Goal: Task Accomplishment & Management: Use online tool/utility

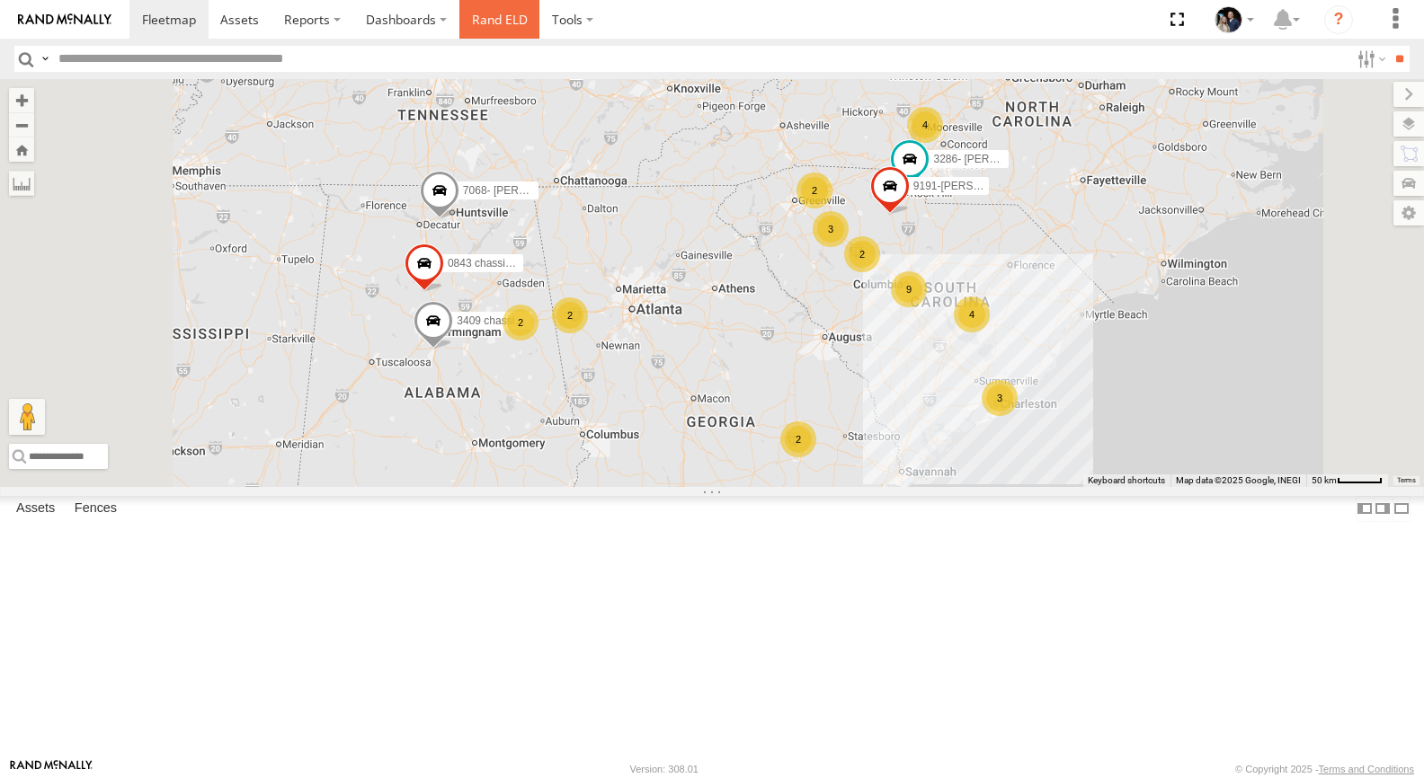
click at [489, 30] on link "Rand ELD" at bounding box center [499, 19] width 81 height 39
click at [384, 22] on label "Dashboards" at bounding box center [406, 19] width 106 height 39
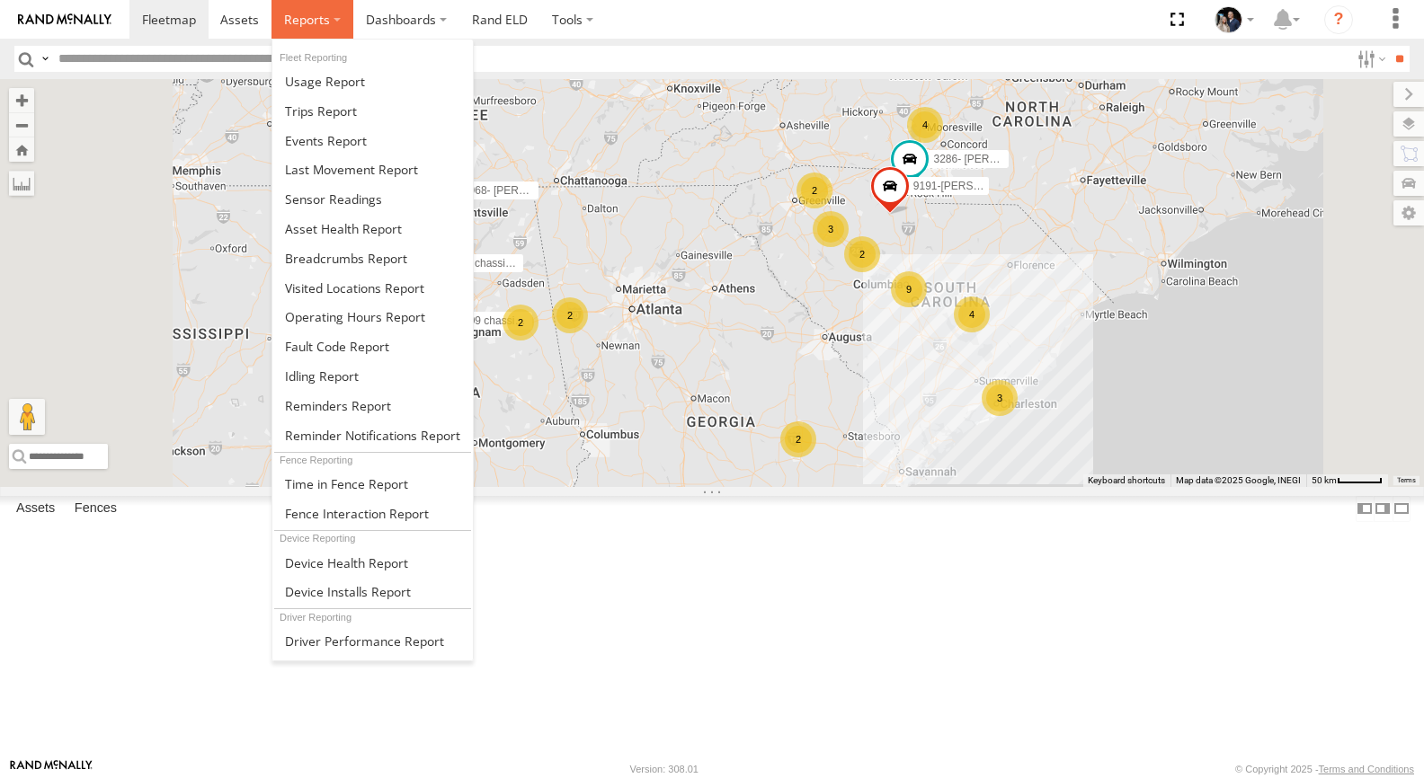
click at [307, 25] on span at bounding box center [307, 19] width 46 height 17
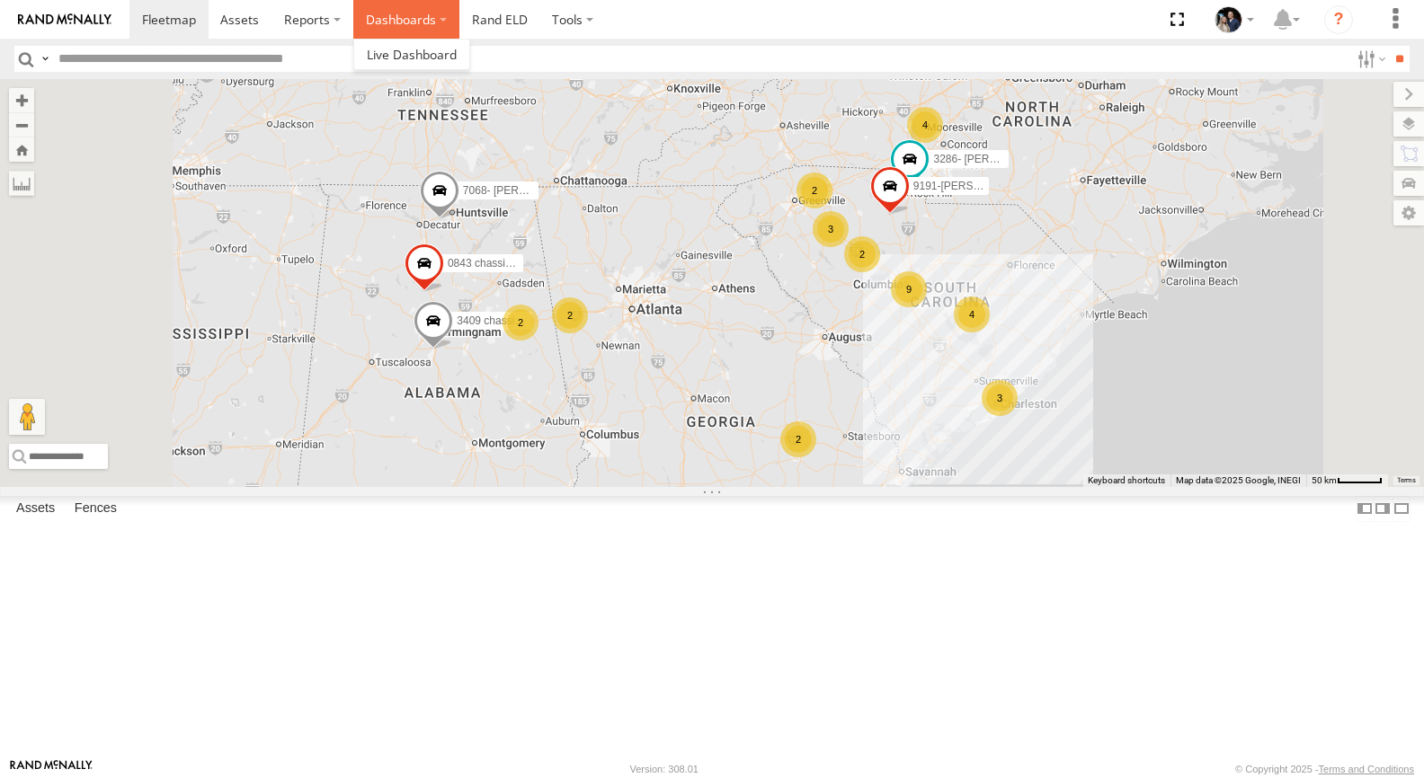
click at [396, 33] on label "Dashboards" at bounding box center [406, 19] width 106 height 39
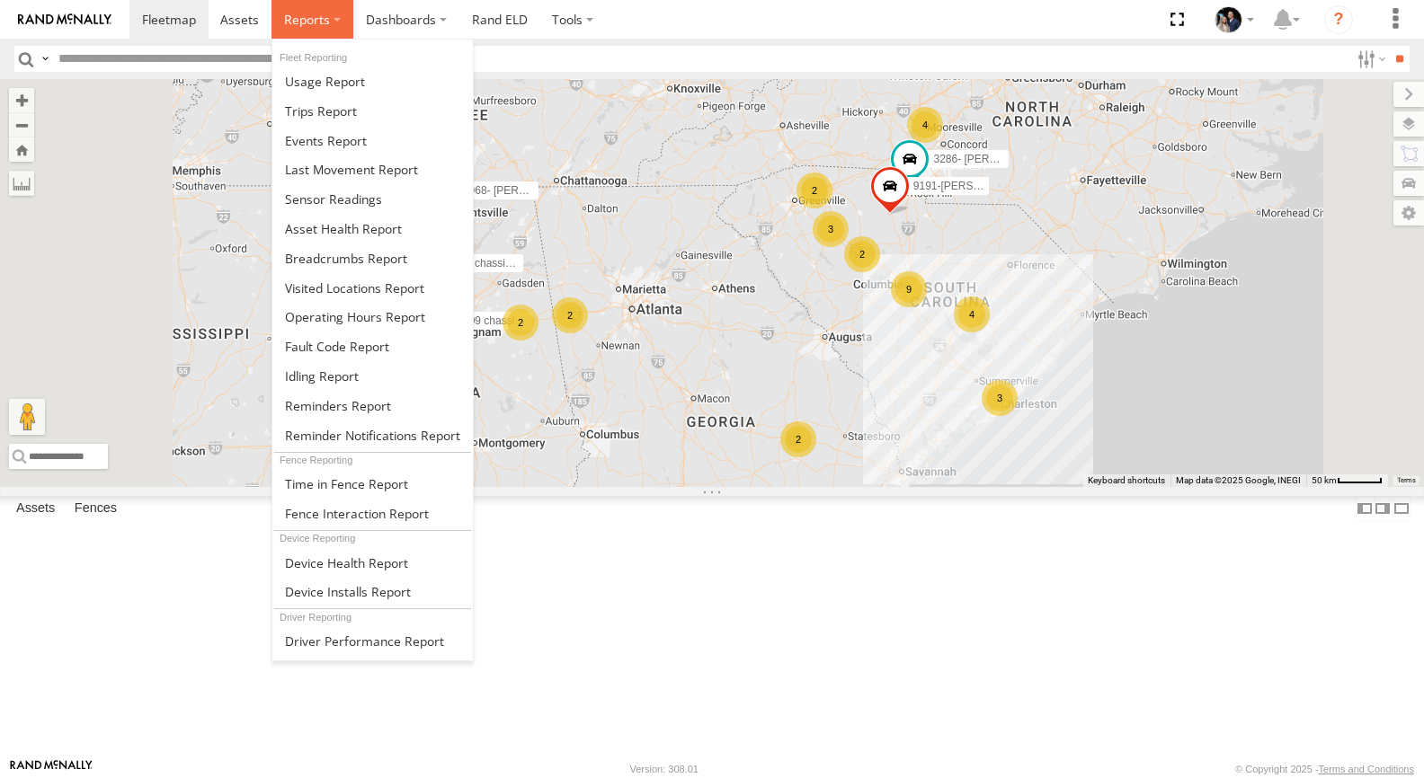
click at [310, 27] on span at bounding box center [307, 19] width 46 height 17
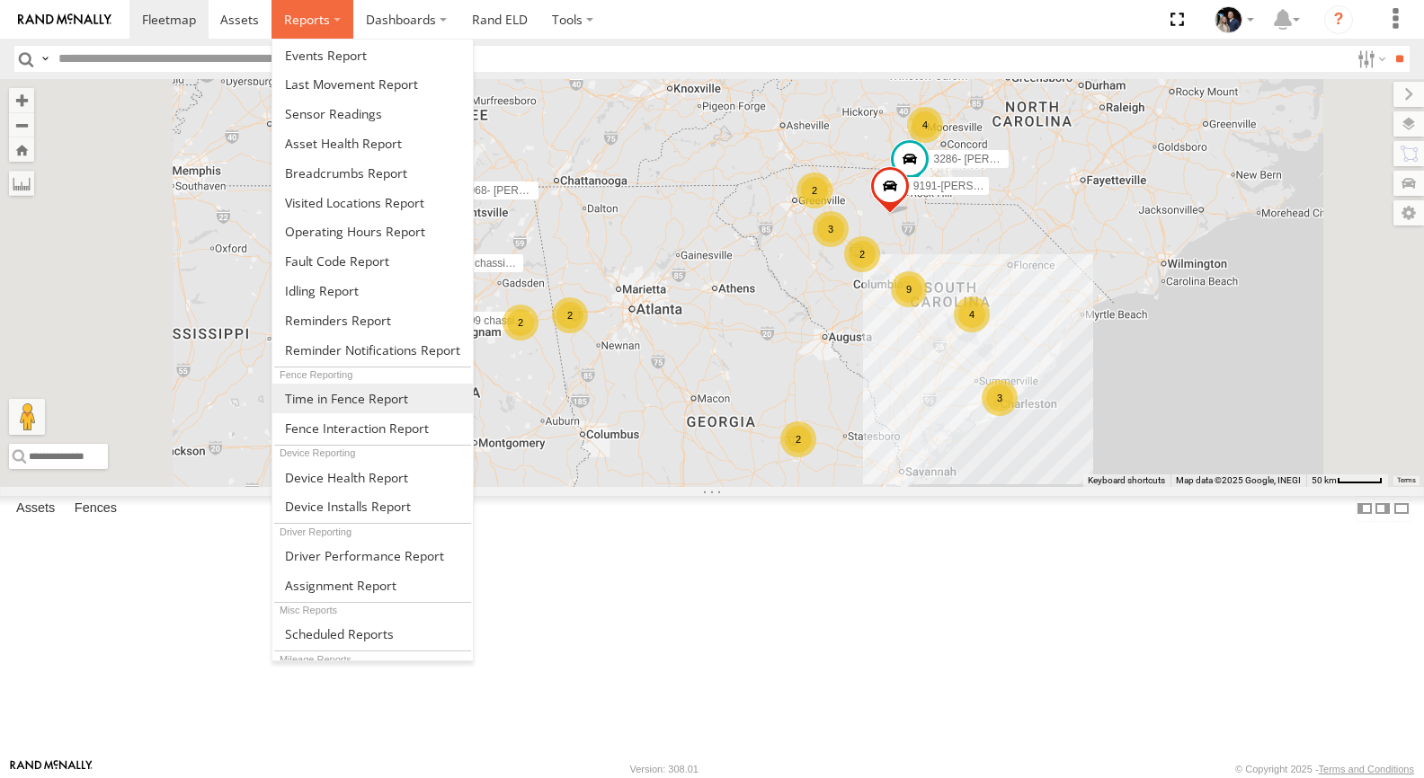
scroll to position [160, 0]
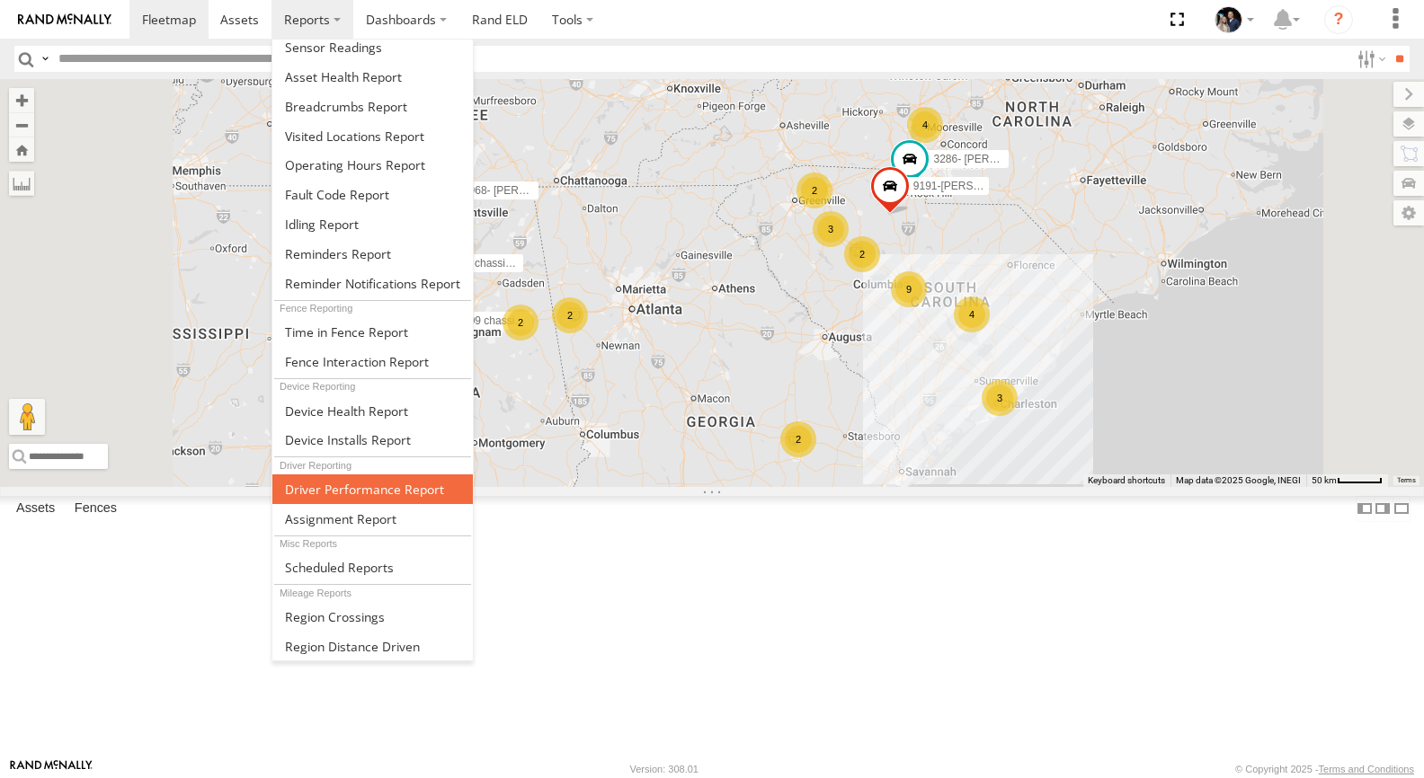
click at [386, 485] on span at bounding box center [364, 489] width 159 height 17
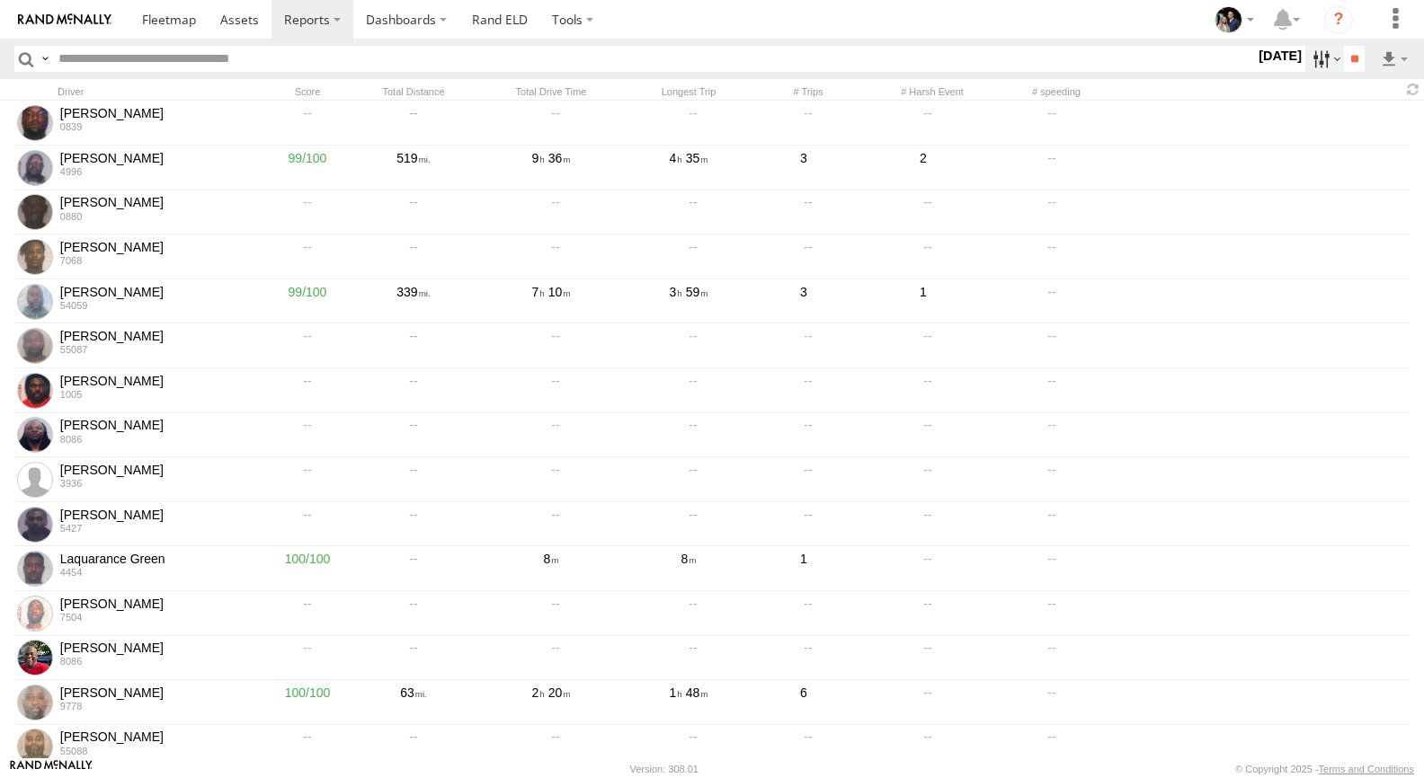
click at [1305, 59] on label at bounding box center [1324, 59] width 39 height 26
click at [0, 0] on label at bounding box center [0, 0] width 0 height 0
click at [1350, 45] on header "Search Query Email Phone Driver ID Driver Token Driver First Name Driver Last N…" at bounding box center [712, 59] width 1424 height 40
click at [1349, 59] on input "**" at bounding box center [1354, 59] width 21 height 26
